Goal: Information Seeking & Learning: Check status

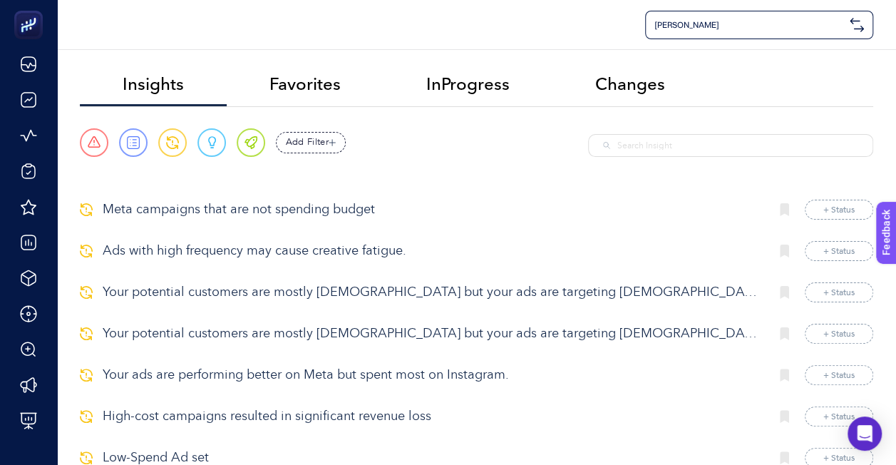
click at [362, 211] on p "Meta campaigns that are not spending budget" at bounding box center [431, 209] width 656 height 19
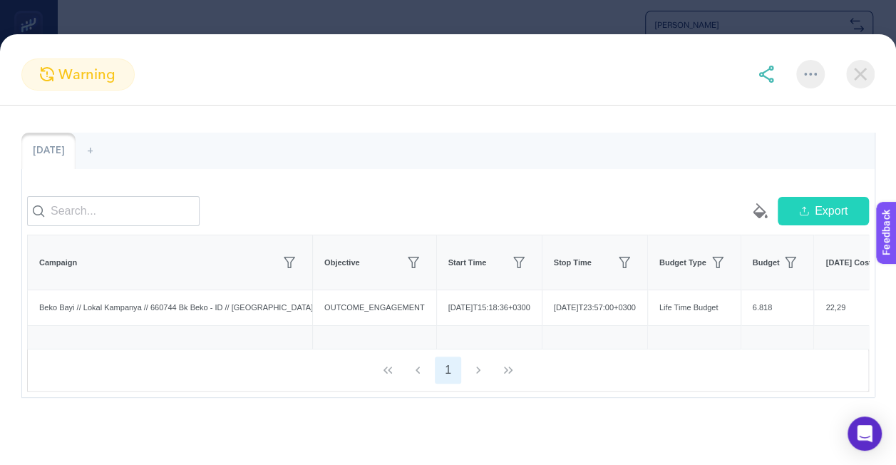
click at [859, 70] on img at bounding box center [860, 74] width 29 height 29
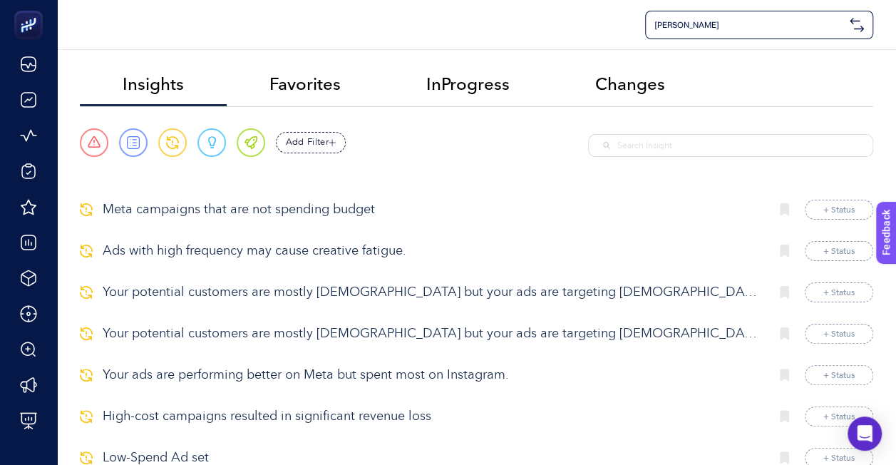
click at [334, 212] on p "Meta campaigns that are not spending budget" at bounding box center [431, 209] width 656 height 19
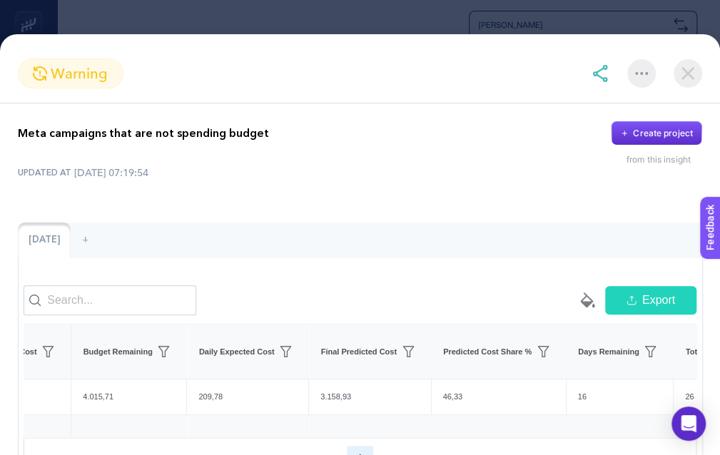
scroll to position [0, 926]
click at [170, 61] on section "warning" at bounding box center [360, 73] width 720 height 30
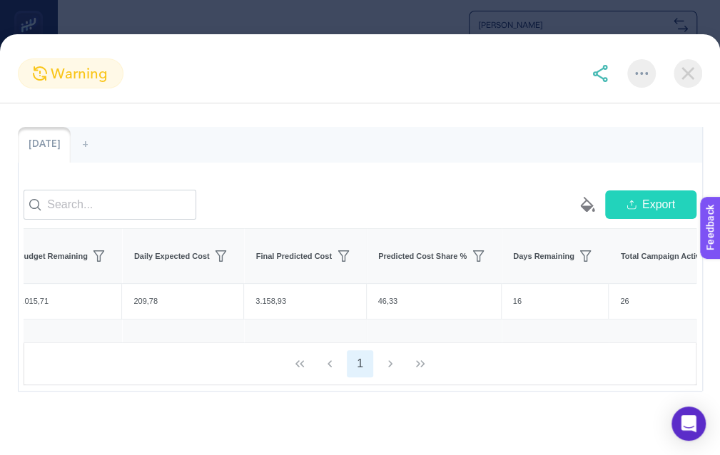
scroll to position [0, 0]
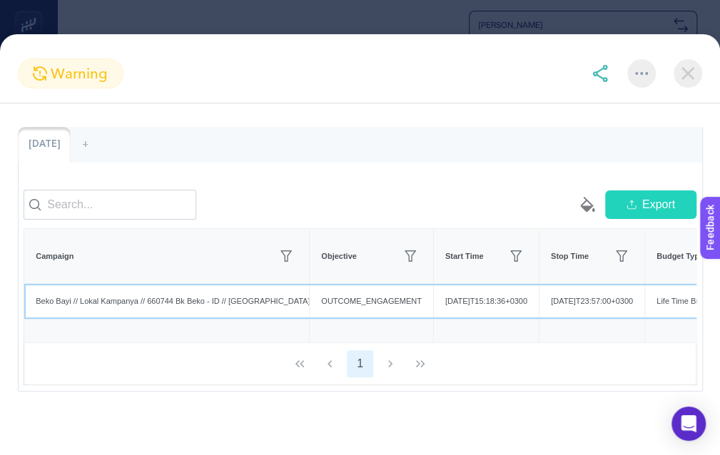
click at [158, 291] on div "Beko Bayi // Lokal Kampanya // 660744 Bk Beko - ID // [GEOGRAPHIC_DATA] Bölgesi…" at bounding box center [166, 301] width 285 height 35
drag, startPoint x: 170, startPoint y: 291, endPoint x: 148, endPoint y: 298, distance: 23.9
click at [148, 298] on div "Beko Bayi // Lokal Kampanya // 660744 Bk Beko - ID // [GEOGRAPHIC_DATA] Bölgesi…" at bounding box center [166, 301] width 285 height 35
drag, startPoint x: 148, startPoint y: 298, endPoint x: 154, endPoint y: 292, distance: 8.6
copy div "660744"
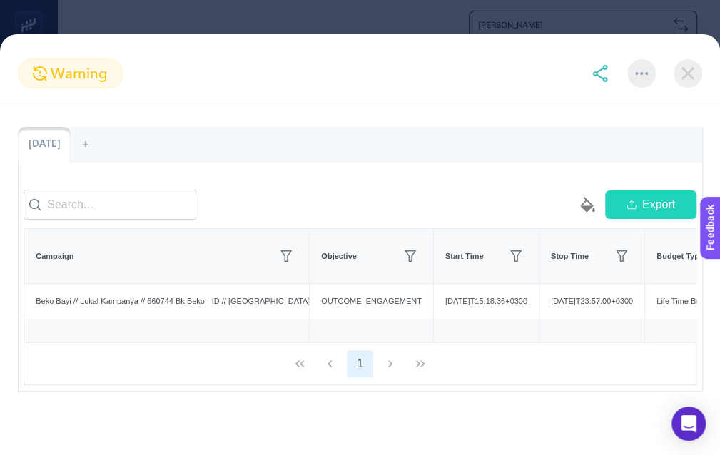
click at [170, 71] on section "warning" at bounding box center [360, 73] width 720 height 30
click at [165, 47] on div "warning Meta campaigns that are not spending budget Create project from this in…" at bounding box center [360, 244] width 720 height 421
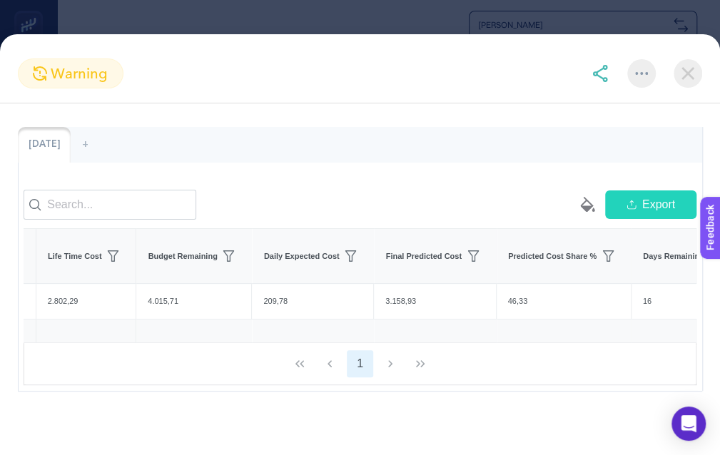
scroll to position [0, 806]
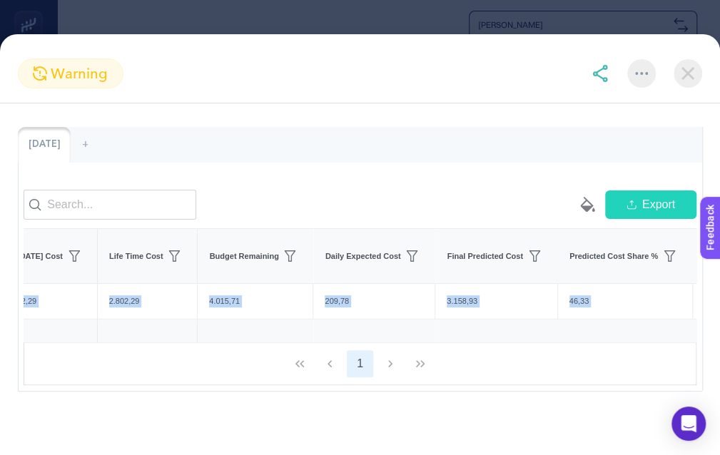
drag, startPoint x: 327, startPoint y: 345, endPoint x: 117, endPoint y: 334, distance: 210.6
click at [117, 334] on div "empty paint-bucket-solid Export Campaign Objective Start Time Stop Time Budget …" at bounding box center [360, 287] width 672 height 195
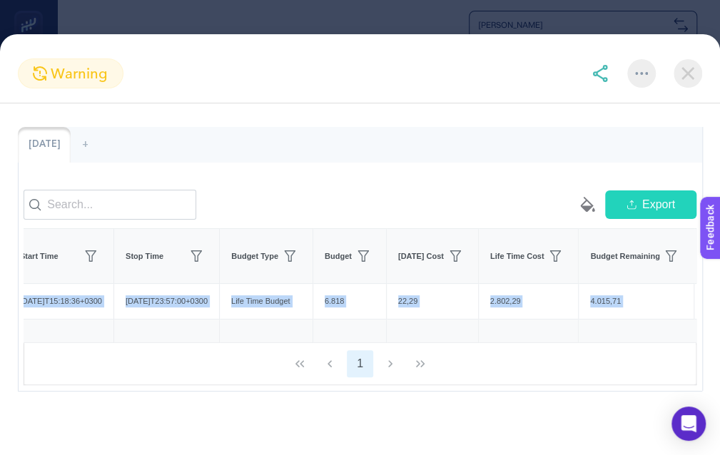
scroll to position [0, 0]
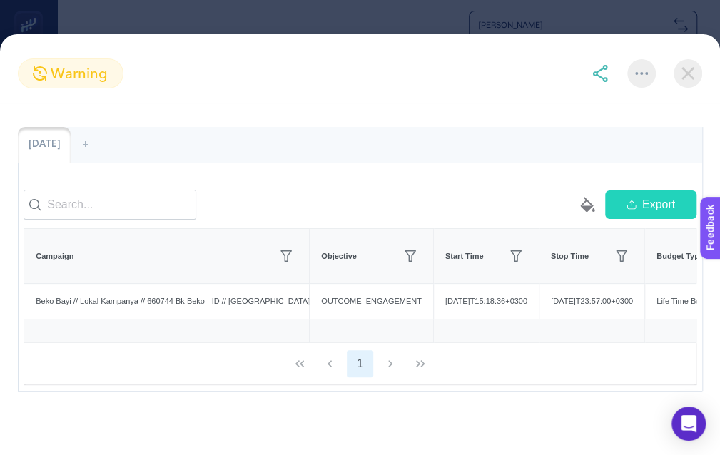
click at [195, 54] on div "warning Meta campaigns that are not spending budget Create project from this in…" at bounding box center [360, 244] width 720 height 421
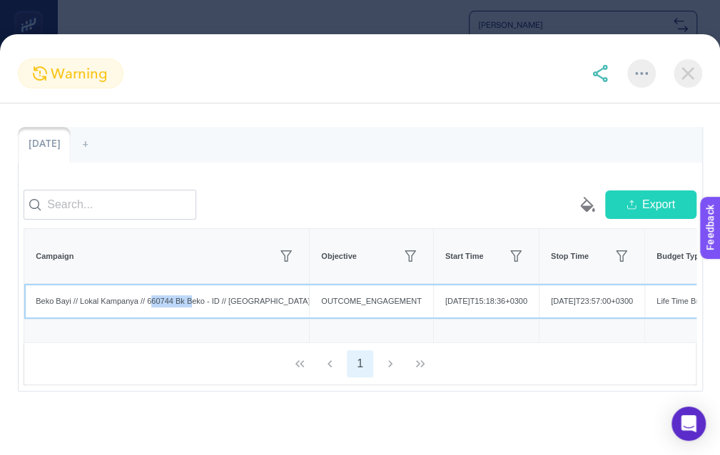
drag, startPoint x: 151, startPoint y: 293, endPoint x: 190, endPoint y: 297, distance: 38.7
click at [190, 297] on div "Beko Bayi // Lokal Kampanya // 660744 Bk Beko - ID // [GEOGRAPHIC_DATA] Bölgesi…" at bounding box center [166, 301] width 285 height 35
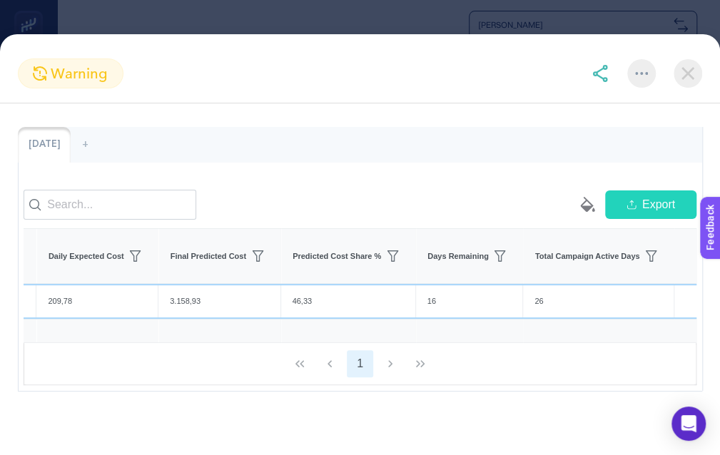
scroll to position [0, 0]
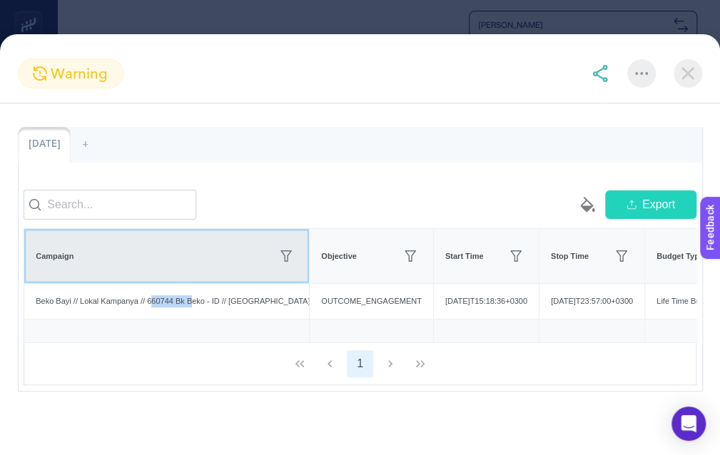
click at [199, 250] on div "Campaign" at bounding box center [167, 256] width 262 height 23
click at [213, 265] on th "Campaign" at bounding box center [166, 256] width 285 height 55
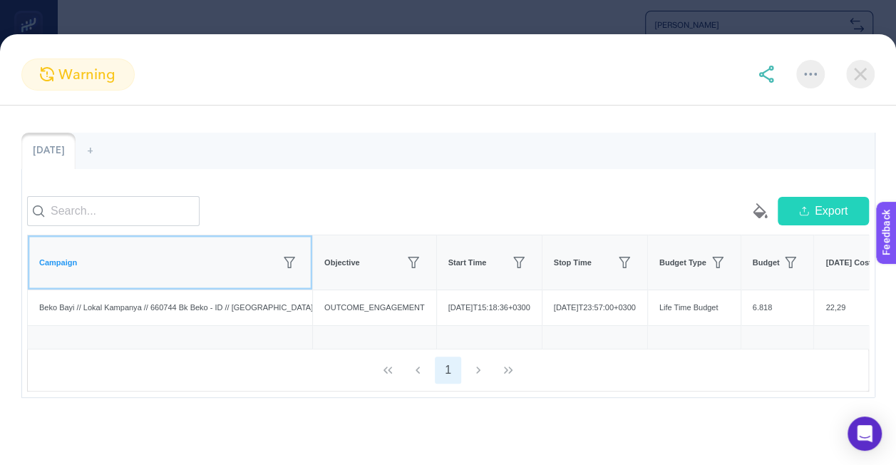
scroll to position [114, 0]
